Goal: Transaction & Acquisition: Obtain resource

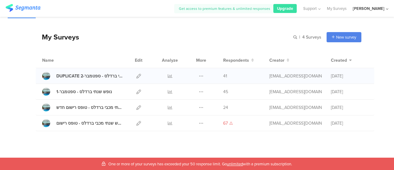
scroll to position [14, 0]
click at [168, 75] on icon at bounding box center [170, 75] width 5 height 5
click at [168, 91] on icon at bounding box center [170, 91] width 5 height 5
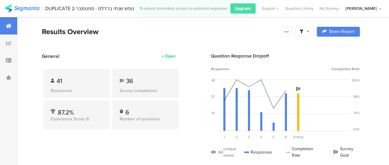
click at [219, 73] on div "Question Response Dropoff Responses Completion Rate 48 32 16 0 Sorry, your brow…" at bounding box center [285, 110] width 149 height 115
click at [290, 34] on div at bounding box center [286, 32] width 11 height 10
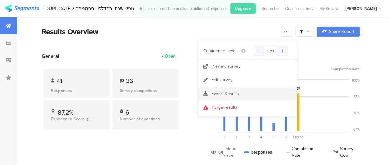
click at [224, 95] on span "Export Results" at bounding box center [226, 94] width 28 height 6
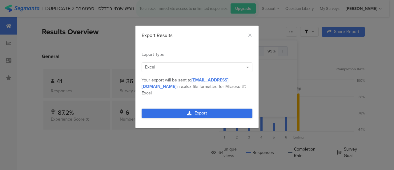
click at [197, 108] on link "Export" at bounding box center [197, 113] width 111 height 10
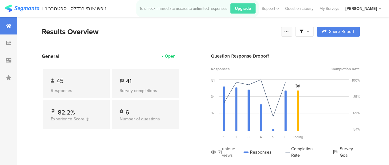
click at [289, 36] on div at bounding box center [286, 32] width 11 height 10
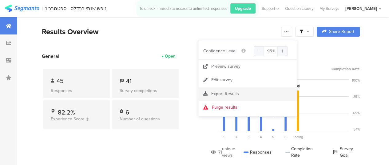
click at [226, 92] on span "Export Results" at bounding box center [226, 94] width 28 height 6
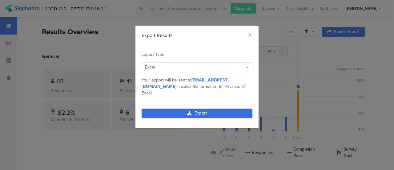
click at [205, 108] on link "Export" at bounding box center [197, 113] width 111 height 10
